Goal: Task Accomplishment & Management: Complete application form

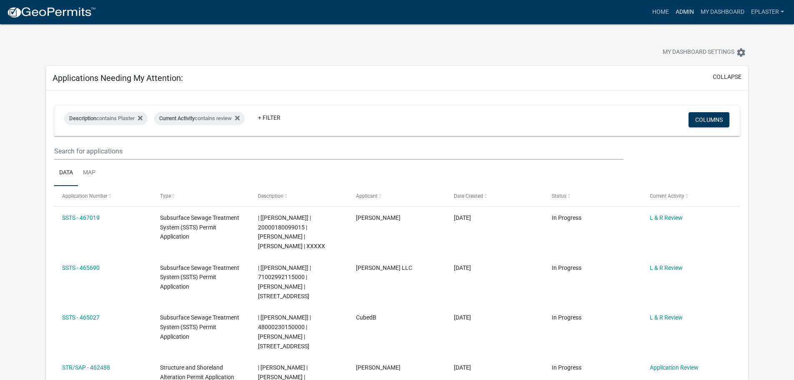
click at [680, 10] on link "Admin" at bounding box center [684, 12] width 25 height 16
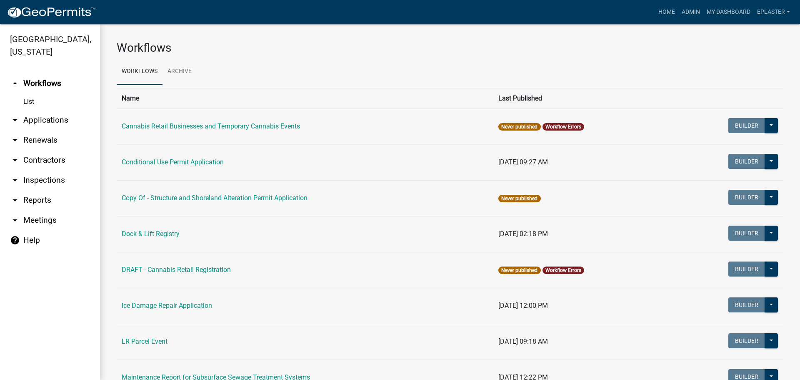
click at [53, 123] on link "arrow_drop_down Applications" at bounding box center [50, 120] width 100 height 20
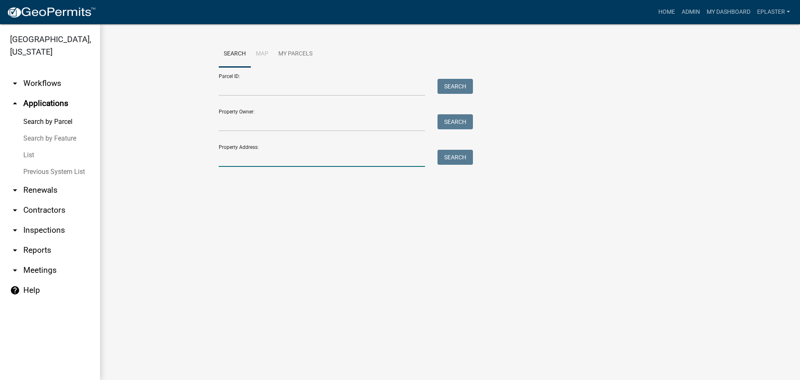
click at [266, 158] on input "Property Address:" at bounding box center [322, 158] width 206 height 17
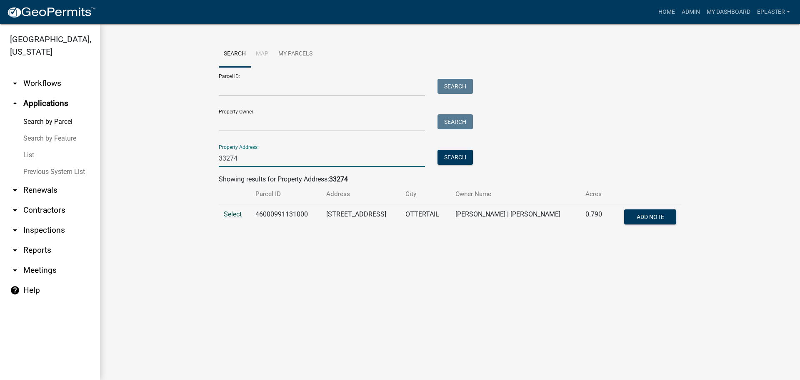
type input "33274"
click at [230, 213] on span "Select" at bounding box center [233, 214] width 18 height 8
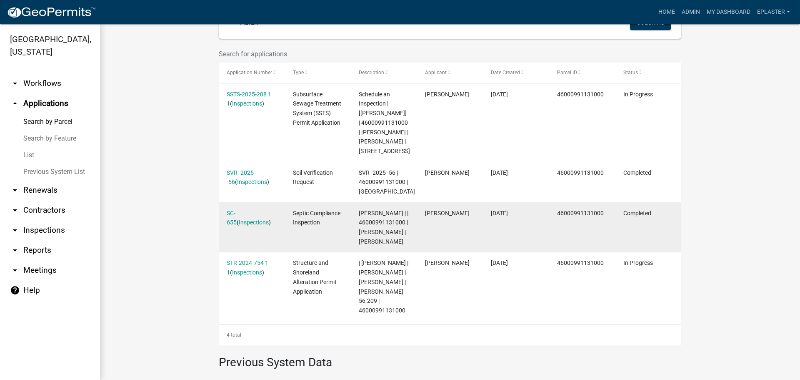
scroll to position [250, 0]
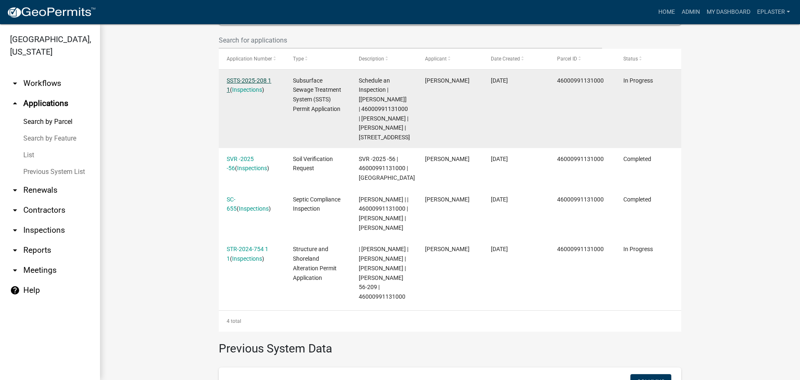
click at [256, 80] on link "SSTS-2025-208 1 1" at bounding box center [249, 85] width 45 height 16
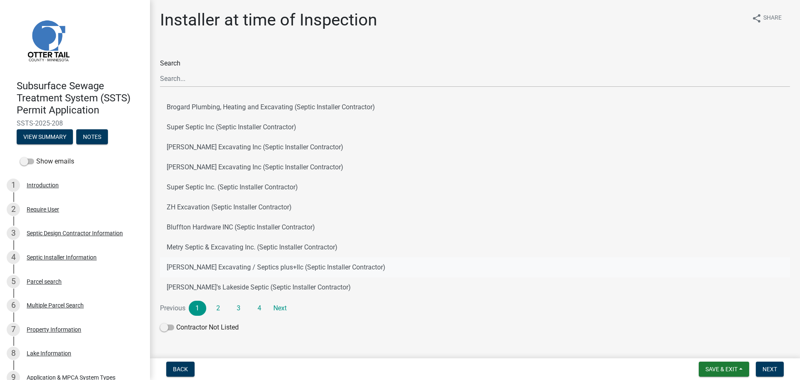
click at [252, 267] on button "[PERSON_NAME] Excavating / Septics plus+llc (Septic Installer Contractor)" at bounding box center [475, 267] width 630 height 20
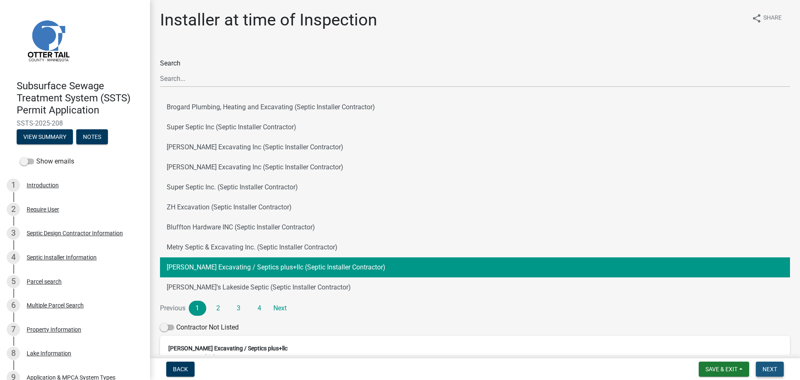
click at [774, 373] on button "Next" at bounding box center [770, 368] width 28 height 15
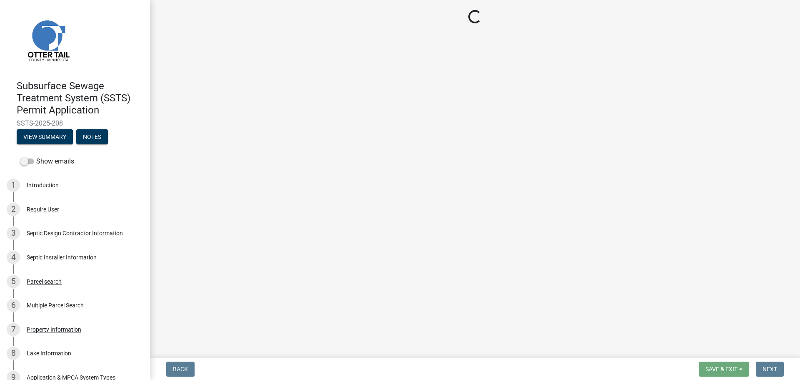
select select "710d5f49-2663-4e73-9718-d0c4e189f5ed"
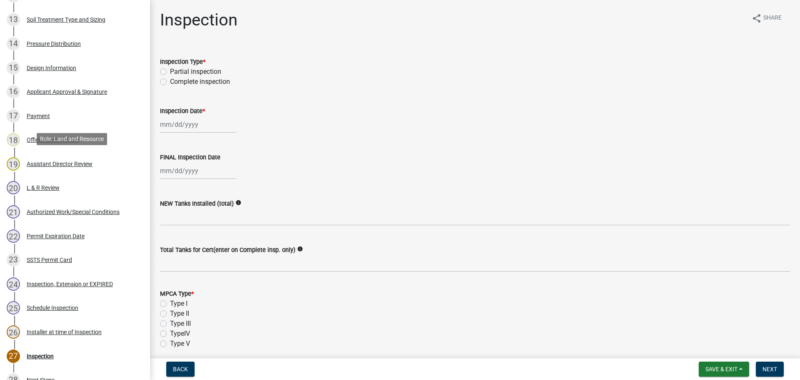
scroll to position [479, 0]
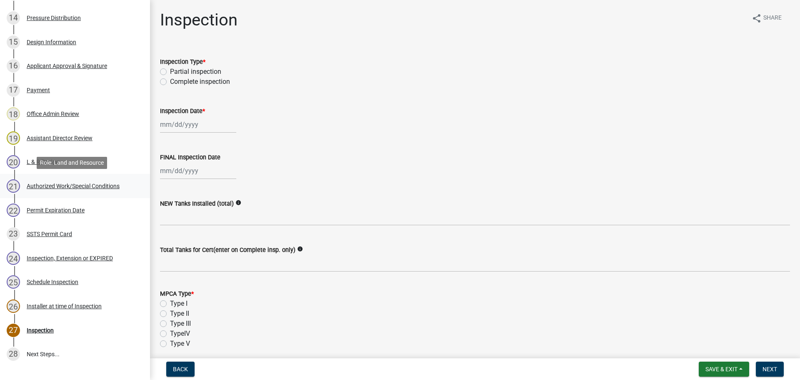
click at [83, 192] on div "21 Authorized Work/Special Conditions" at bounding box center [72, 185] width 130 height 13
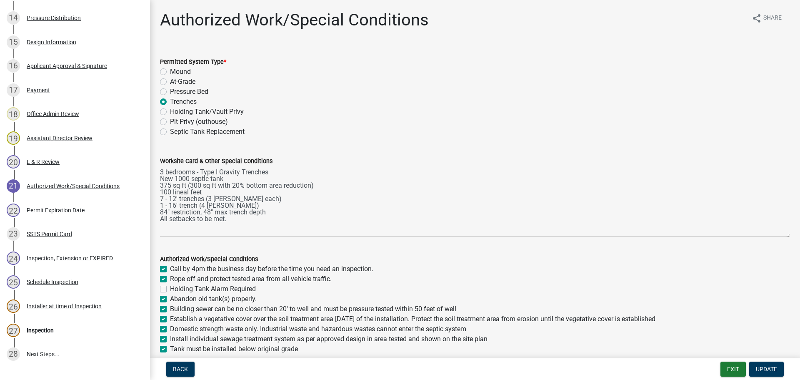
drag, startPoint x: 784, startPoint y: 203, endPoint x: 775, endPoint y: 243, distance: 40.1
click at [775, 237] on textarea "3 bedrooms - Type I Gravity Trenches New 1000 septic tank 375 sq ft (300 sq ft …" at bounding box center [475, 201] width 630 height 71
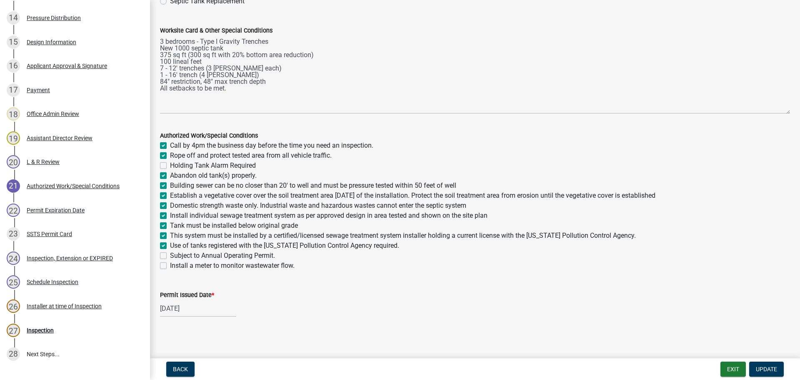
scroll to position [133, 0]
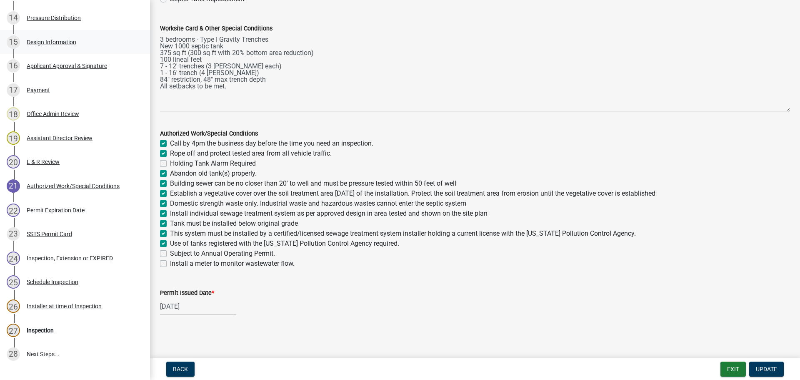
click at [62, 32] on link "15 Design Information" at bounding box center [75, 42] width 150 height 24
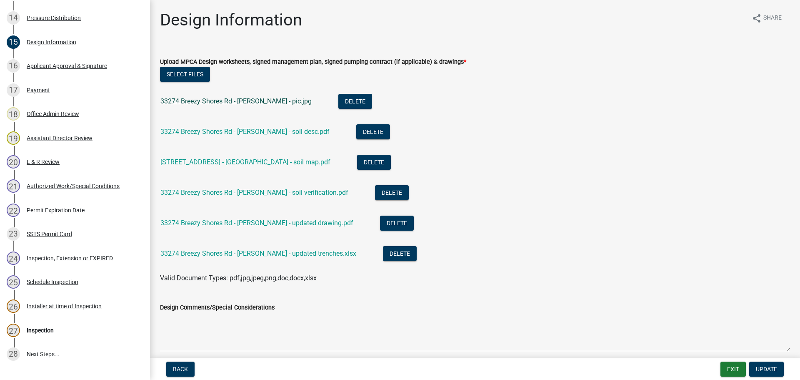
click at [257, 100] on link "33274 Breezy Shores Rd - Tangen - pic.jpg" at bounding box center [235, 101] width 151 height 8
click at [293, 227] on div "33274 Breezy Shores Rd - Tangen - updated drawing.pdf" at bounding box center [263, 223] width 206 height 17
click at [295, 223] on link "33274 Breezy Shores Rd - Tangen - updated drawing.pdf" at bounding box center [256, 223] width 193 height 8
click at [737, 368] on button "Exit" at bounding box center [733, 368] width 25 height 15
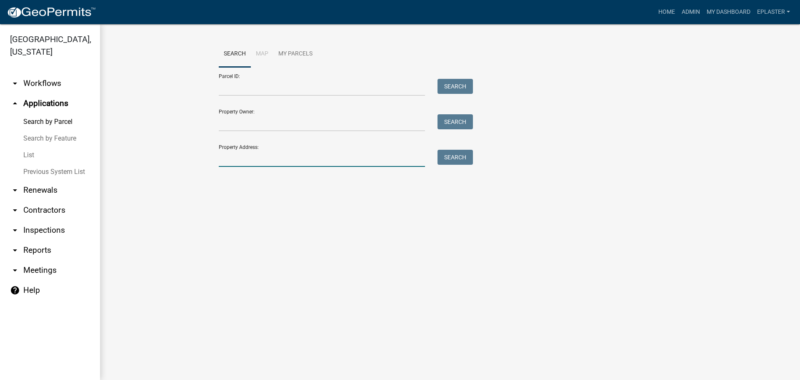
drag, startPoint x: 244, startPoint y: 157, endPoint x: 251, endPoint y: 152, distance: 8.3
click at [244, 157] on input "Property Address:" at bounding box center [322, 158] width 206 height 17
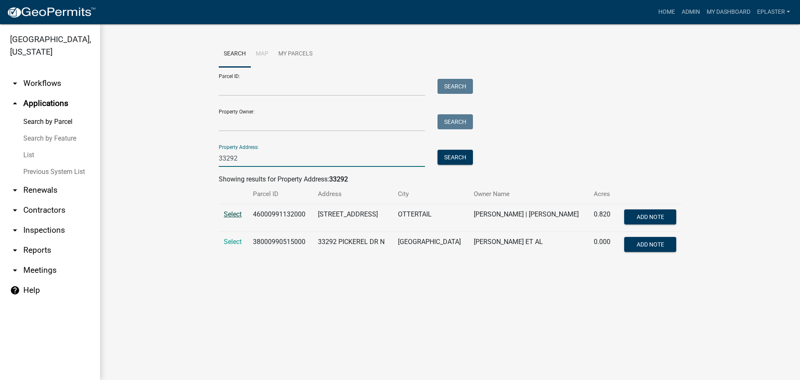
type input "33292"
click at [231, 216] on span "Select" at bounding box center [233, 214] width 18 height 8
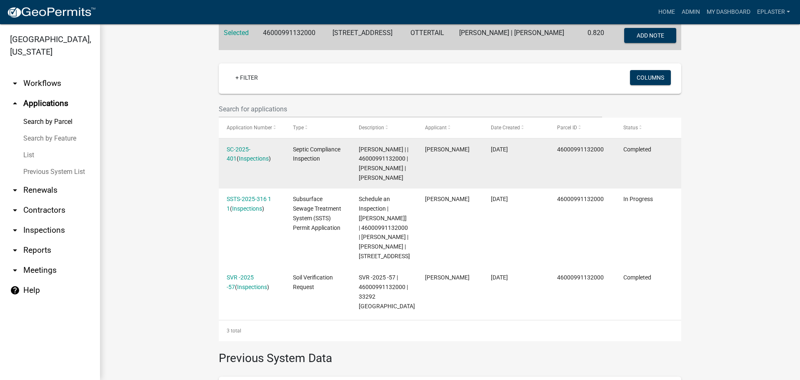
scroll to position [198, 0]
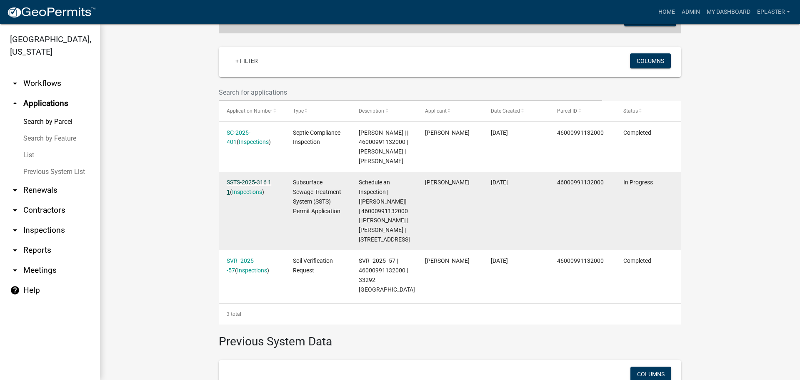
click at [268, 183] on link "SSTS-2025-316 1 1" at bounding box center [249, 187] width 45 height 16
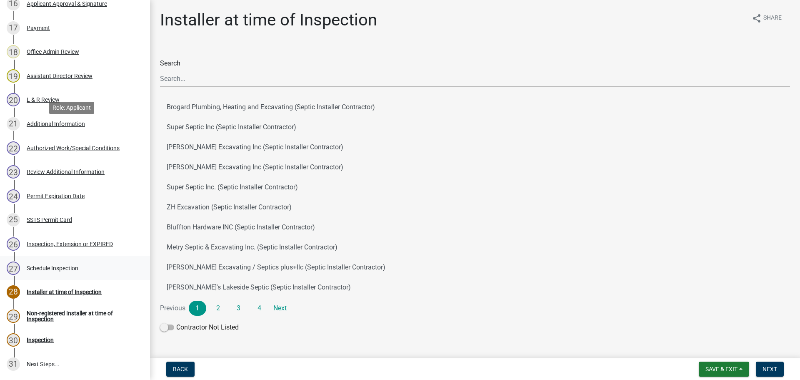
scroll to position [615, 0]
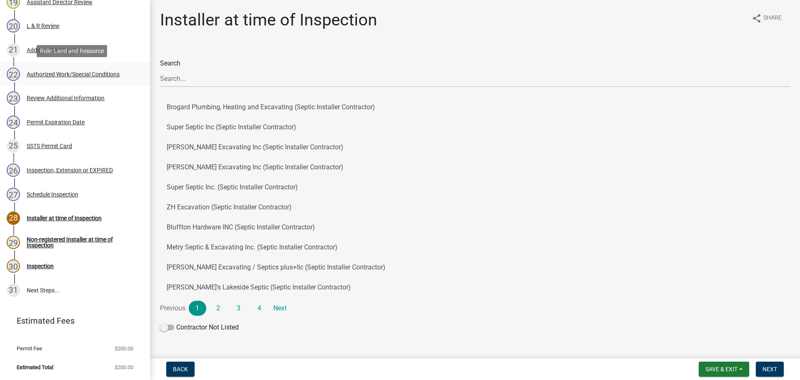
click at [72, 71] on div "Authorized Work/Special Conditions" at bounding box center [73, 74] width 93 height 6
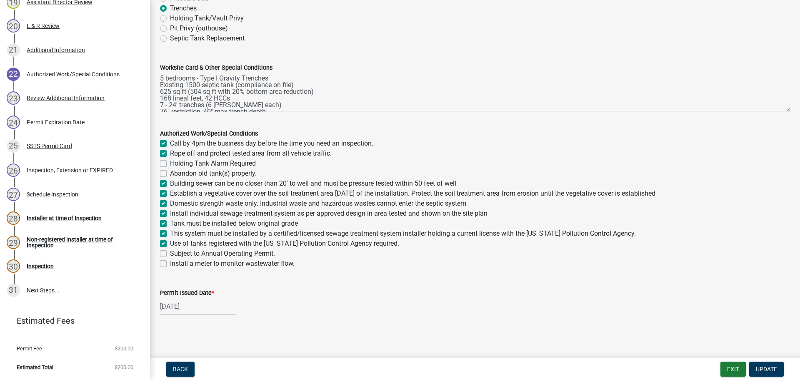
scroll to position [0, 0]
click at [733, 371] on button "Exit" at bounding box center [733, 368] width 25 height 15
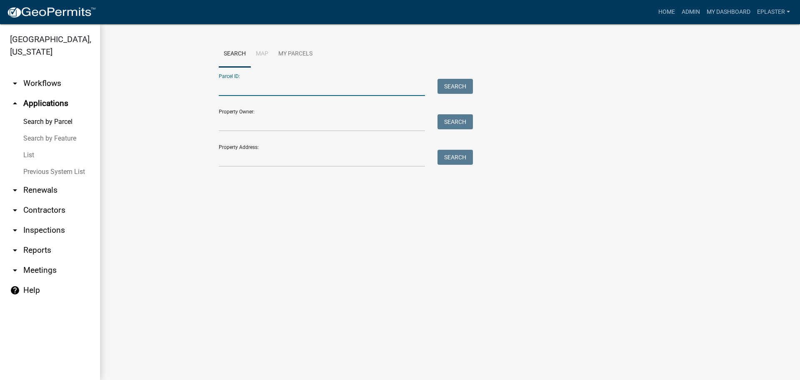
click at [252, 93] on input "Parcel ID:" at bounding box center [322, 87] width 206 height 17
click at [229, 164] on input "Property Address:" at bounding box center [322, 158] width 206 height 17
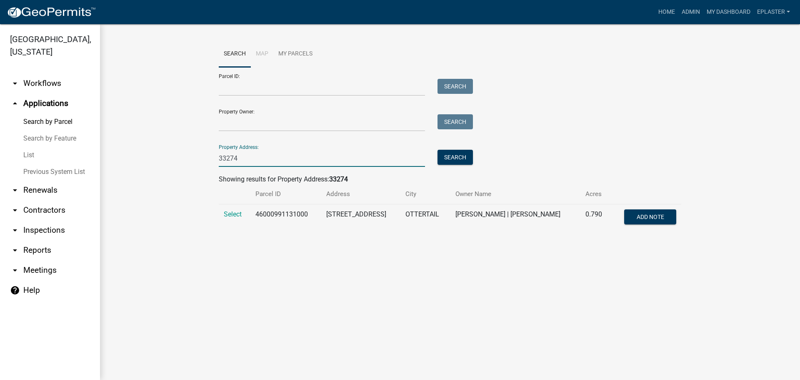
type input "33274"
click at [235, 210] on td "Select" at bounding box center [235, 218] width 32 height 28
click at [233, 212] on span "Select" at bounding box center [233, 214] width 18 height 8
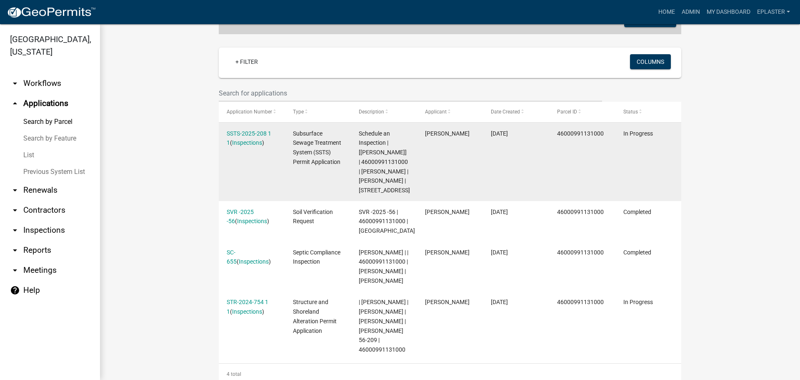
scroll to position [198, 0]
click at [261, 130] on link "SSTS-2025-208 1 1" at bounding box center [249, 137] width 45 height 16
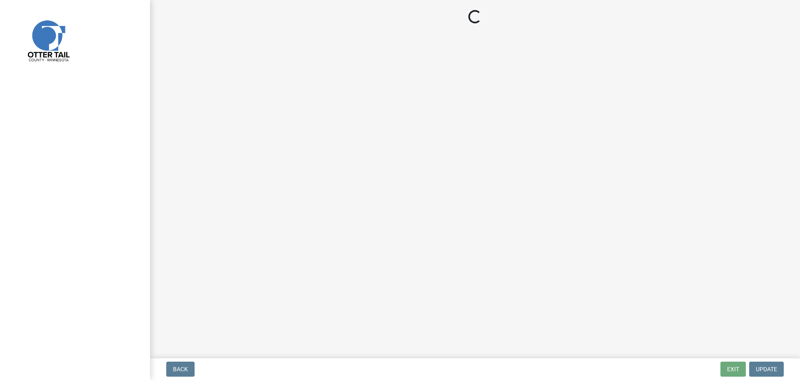
select select "710d5f49-2663-4e73-9718-d0c4e189f5ed"
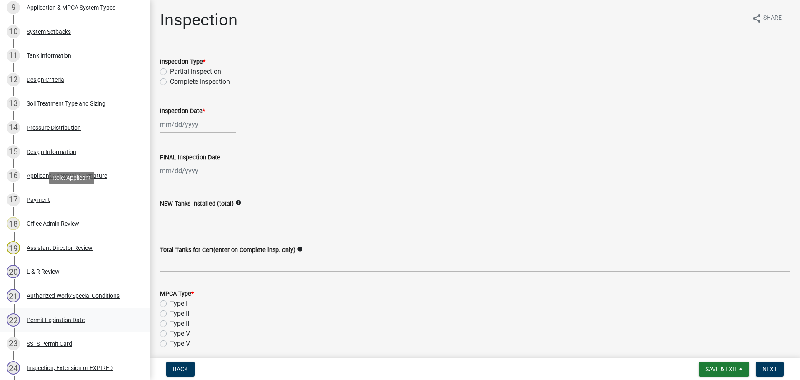
scroll to position [490, 0]
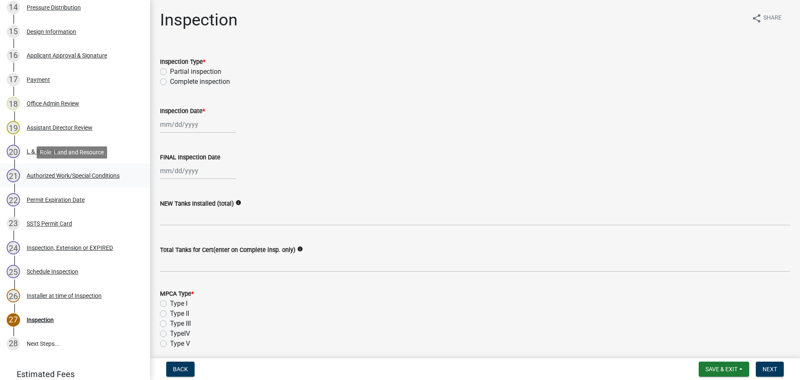
click at [96, 173] on div "Authorized Work/Special Conditions" at bounding box center [73, 176] width 93 height 6
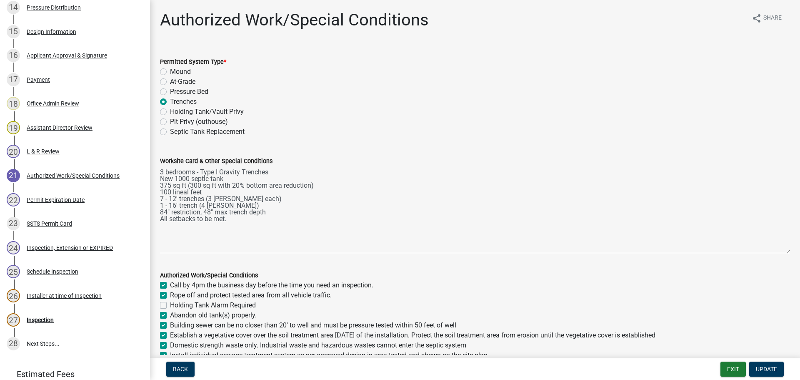
drag, startPoint x: 782, startPoint y: 203, endPoint x: 772, endPoint y: 251, distance: 49.5
click at [772, 251] on textarea "3 bedrooms - Type I Gravity Trenches New 1000 septic tank 375 sq ft (300 sq ft …" at bounding box center [475, 210] width 630 height 88
click at [732, 364] on button "Exit" at bounding box center [733, 368] width 25 height 15
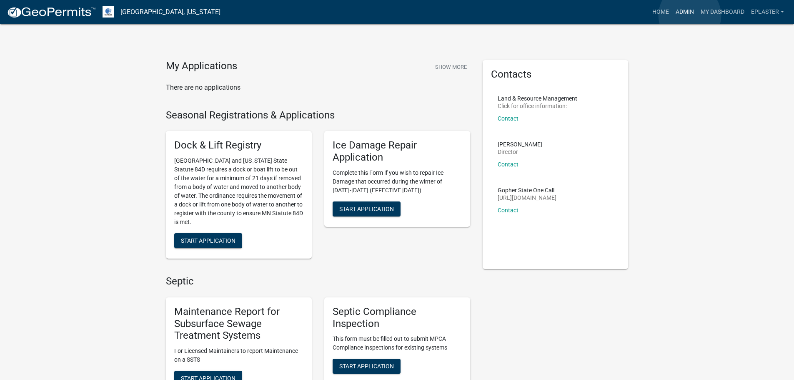
click at [690, 15] on link "Admin" at bounding box center [684, 12] width 25 height 16
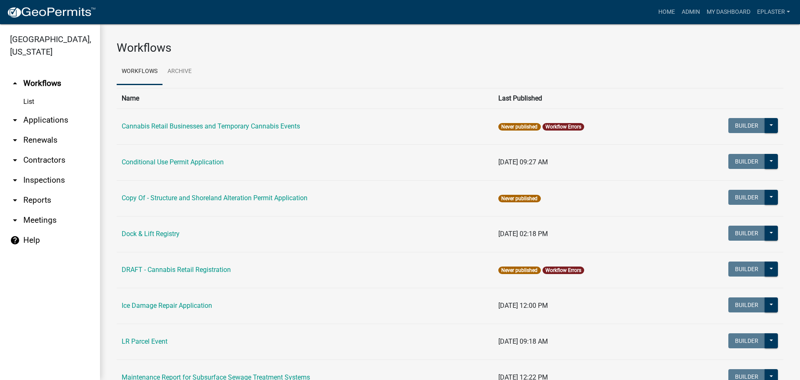
drag, startPoint x: 46, startPoint y: 118, endPoint x: 99, endPoint y: 113, distance: 53.2
click at [46, 119] on link "arrow_drop_down Applications" at bounding box center [50, 120] width 100 height 20
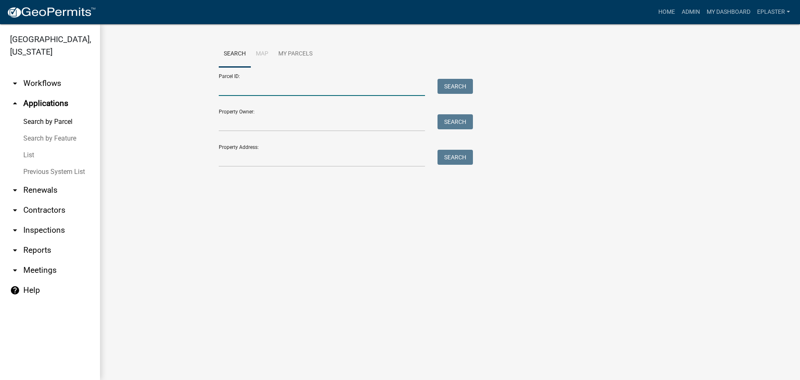
drag, startPoint x: 207, startPoint y: 95, endPoint x: 283, endPoint y: 83, distance: 76.5
click at [283, 83] on input "Parcel ID:" at bounding box center [322, 87] width 206 height 17
paste input "16000990844000"
type input "16000990844000"
click at [450, 83] on button "Search" at bounding box center [455, 86] width 35 height 15
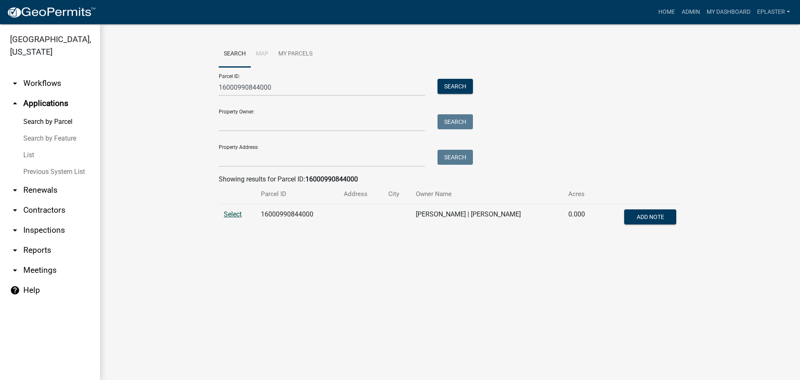
click at [235, 213] on span "Select" at bounding box center [233, 214] width 18 height 8
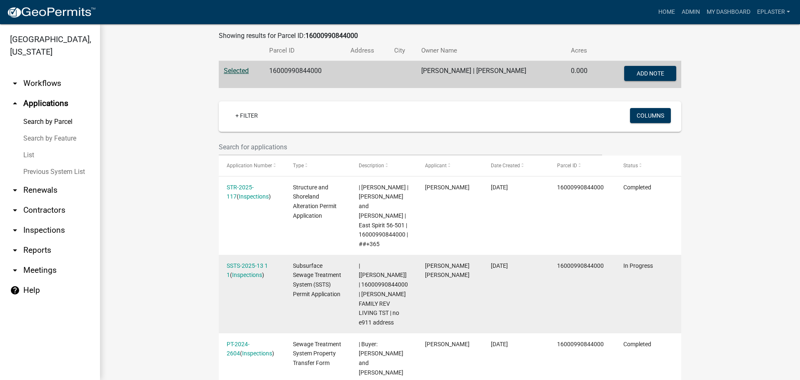
scroll to position [250, 0]
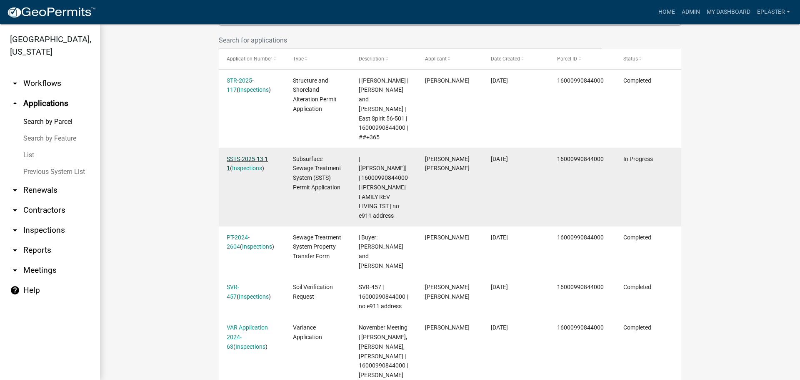
click at [266, 155] on link "SSTS-2025-13 1 1" at bounding box center [247, 163] width 41 height 16
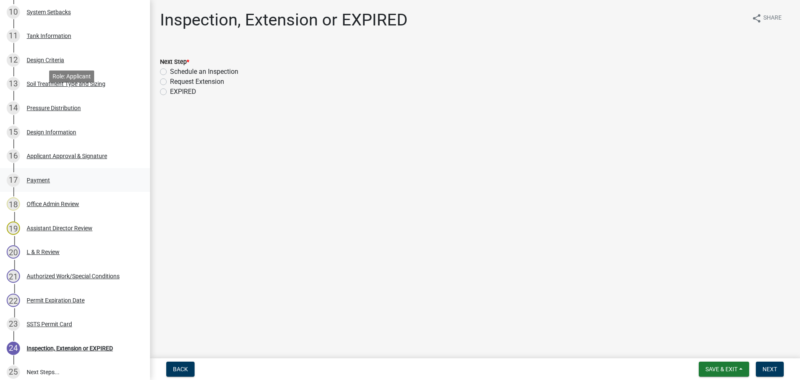
scroll to position [471, 0]
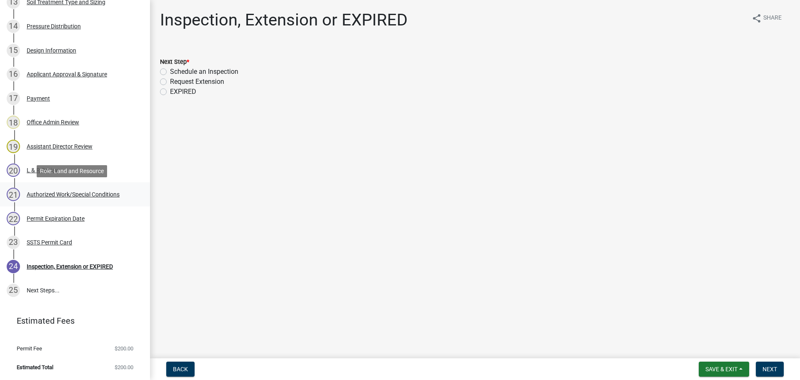
click at [72, 193] on div "Authorized Work/Special Conditions" at bounding box center [73, 194] width 93 height 6
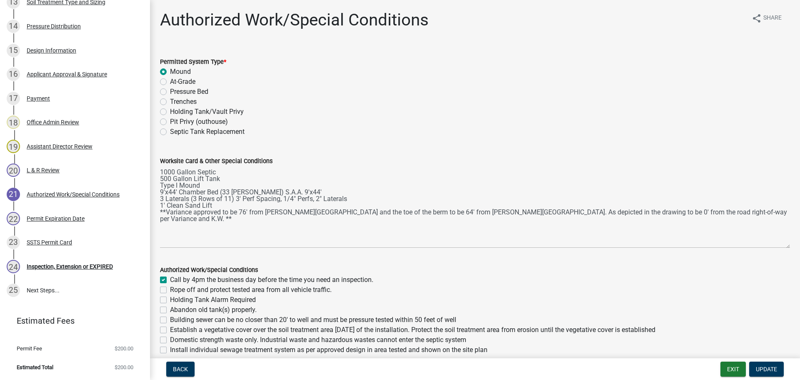
drag, startPoint x: 781, startPoint y: 203, endPoint x: 774, endPoint y: 247, distance: 44.2
click at [774, 247] on textarea "1000 Gallon Septic 500 Gallon Lift Tank Type I Mound 9'x44' Chamber Bed (33 [PE…" at bounding box center [475, 207] width 630 height 82
click at [72, 263] on div "Inspection, Extension or EXPIRED" at bounding box center [70, 266] width 86 height 6
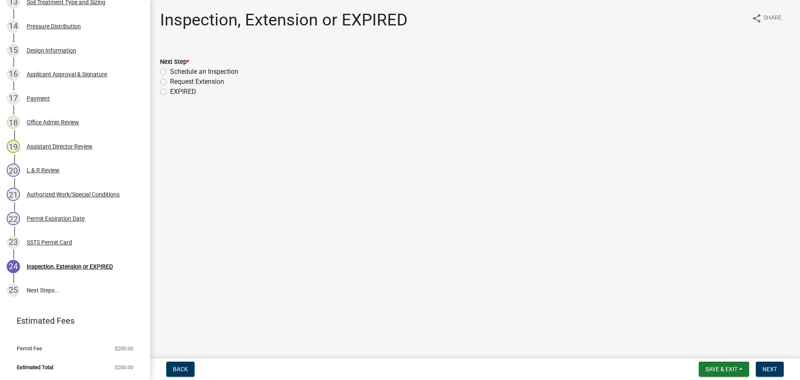
click at [170, 70] on label "Schedule an Inspection" at bounding box center [204, 72] width 68 height 10
click at [170, 70] on input "Schedule an Inspection" at bounding box center [172, 69] width 5 height 5
radio input "true"
click at [766, 368] on span "Next" at bounding box center [770, 369] width 15 height 7
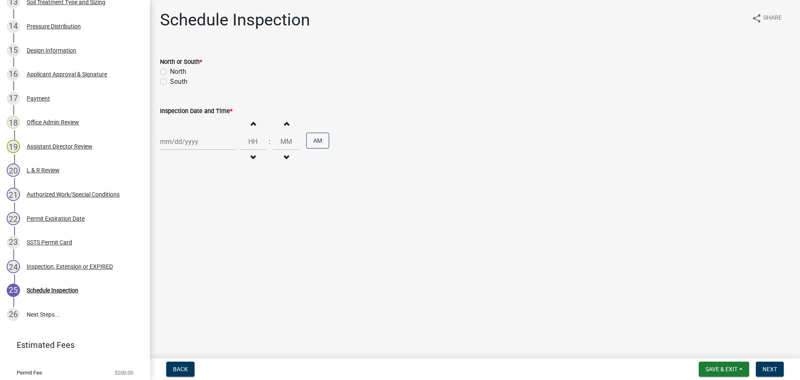
scroll to position [495, 0]
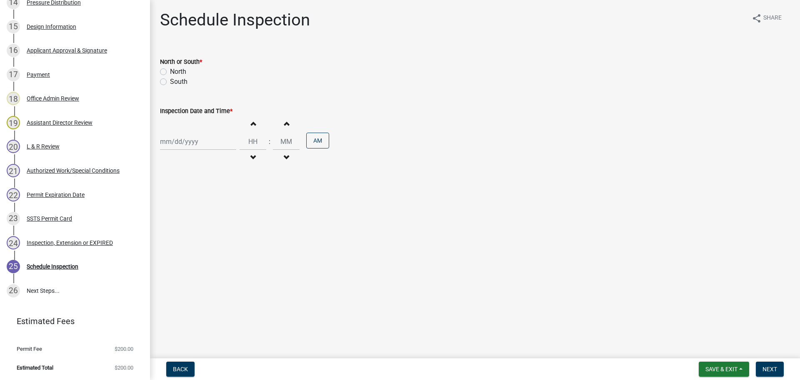
click at [170, 71] on label "North" at bounding box center [178, 72] width 16 height 10
click at [170, 71] on input "North" at bounding box center [172, 69] width 5 height 5
radio input "true"
click at [181, 144] on div at bounding box center [198, 141] width 76 height 17
select select "8"
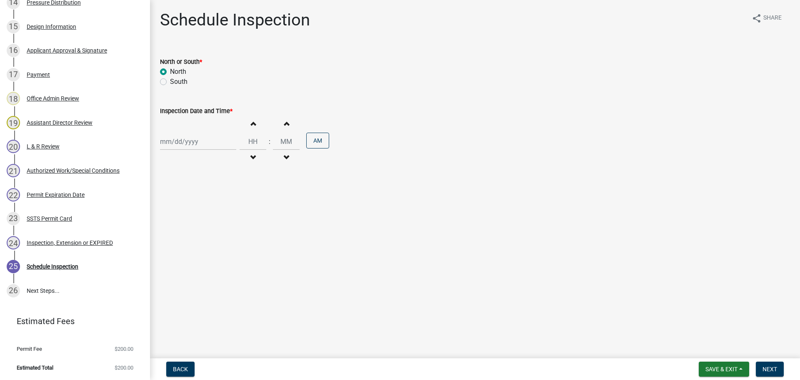
select select "2025"
click at [205, 224] on div "21" at bounding box center [208, 225] width 13 height 13
type input "[DATE]"
click at [248, 142] on input "Hours" at bounding box center [253, 141] width 27 height 17
type input "03"
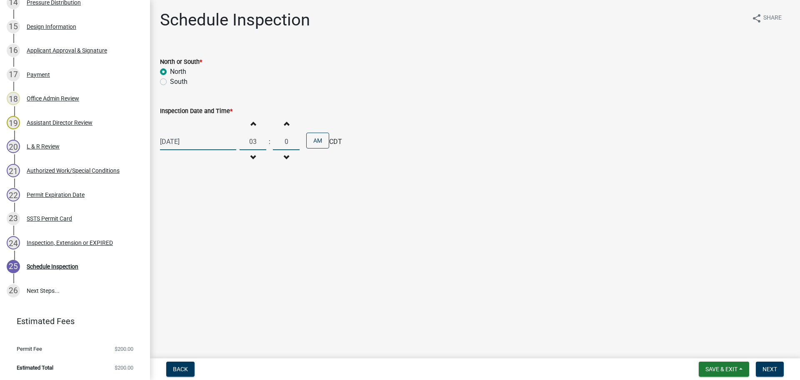
type input "00"
click at [315, 140] on button "AM" at bounding box center [317, 141] width 23 height 16
click at [770, 372] on span "Next" at bounding box center [770, 369] width 15 height 7
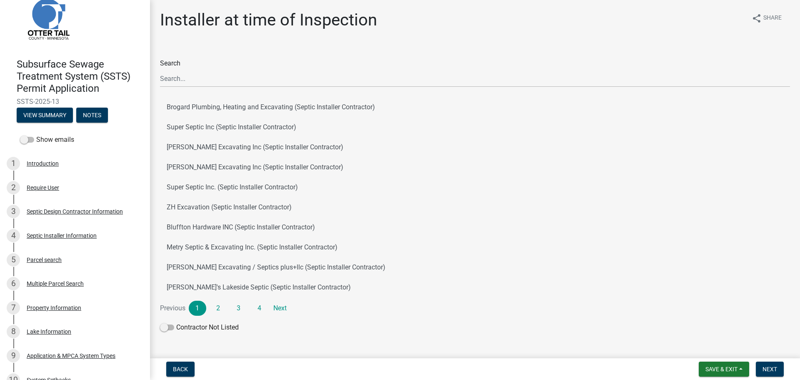
scroll to position [0, 0]
